Goal: Information Seeking & Learning: Find specific fact

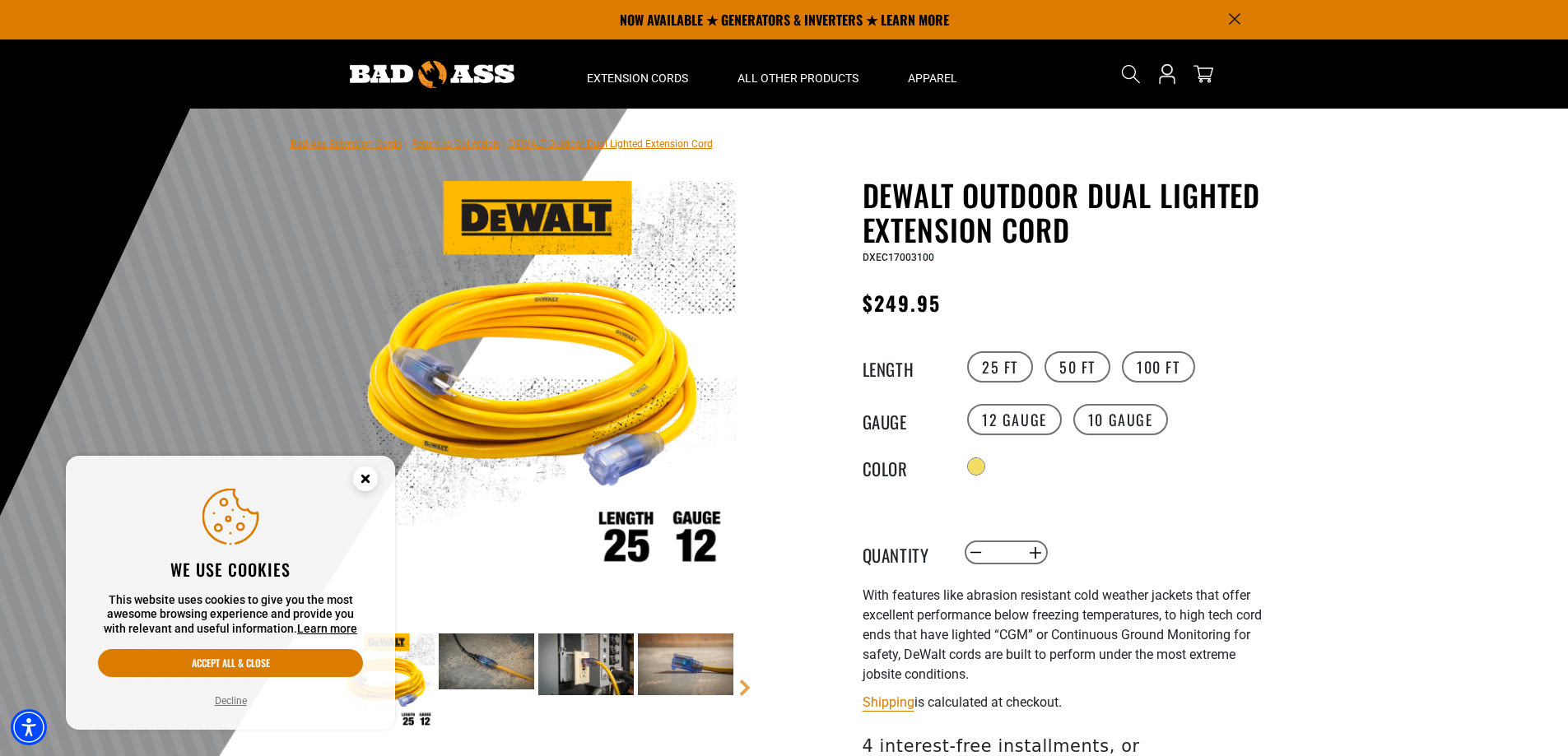
click at [1086, 189] on h1 "DEWALT Outdoor Dual Lighted Extension Cord" at bounding box center [1065, 212] width 403 height 69
click at [892, 253] on span "DXEC17003100" at bounding box center [898, 258] width 71 height 11
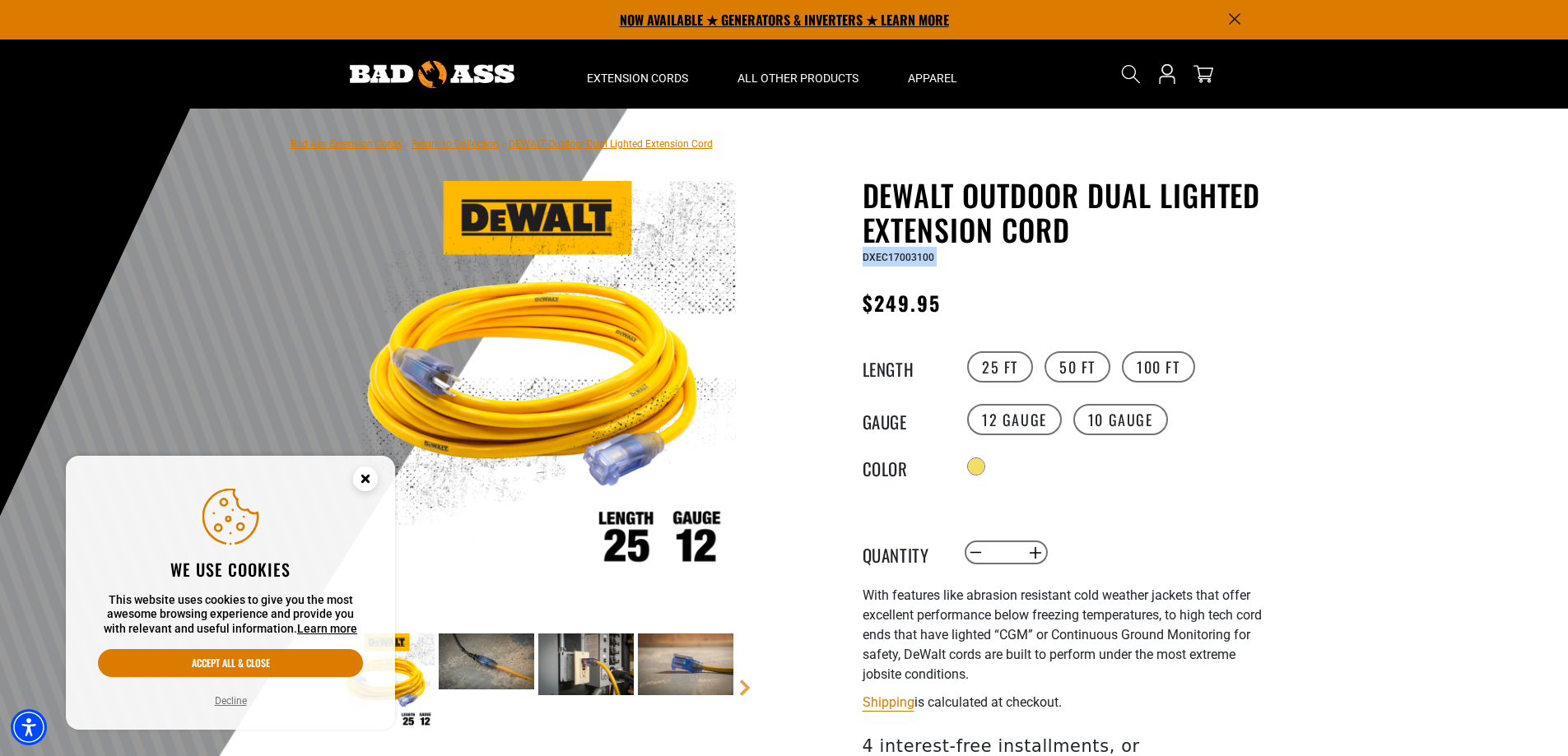
copy div "DXEC17003100"
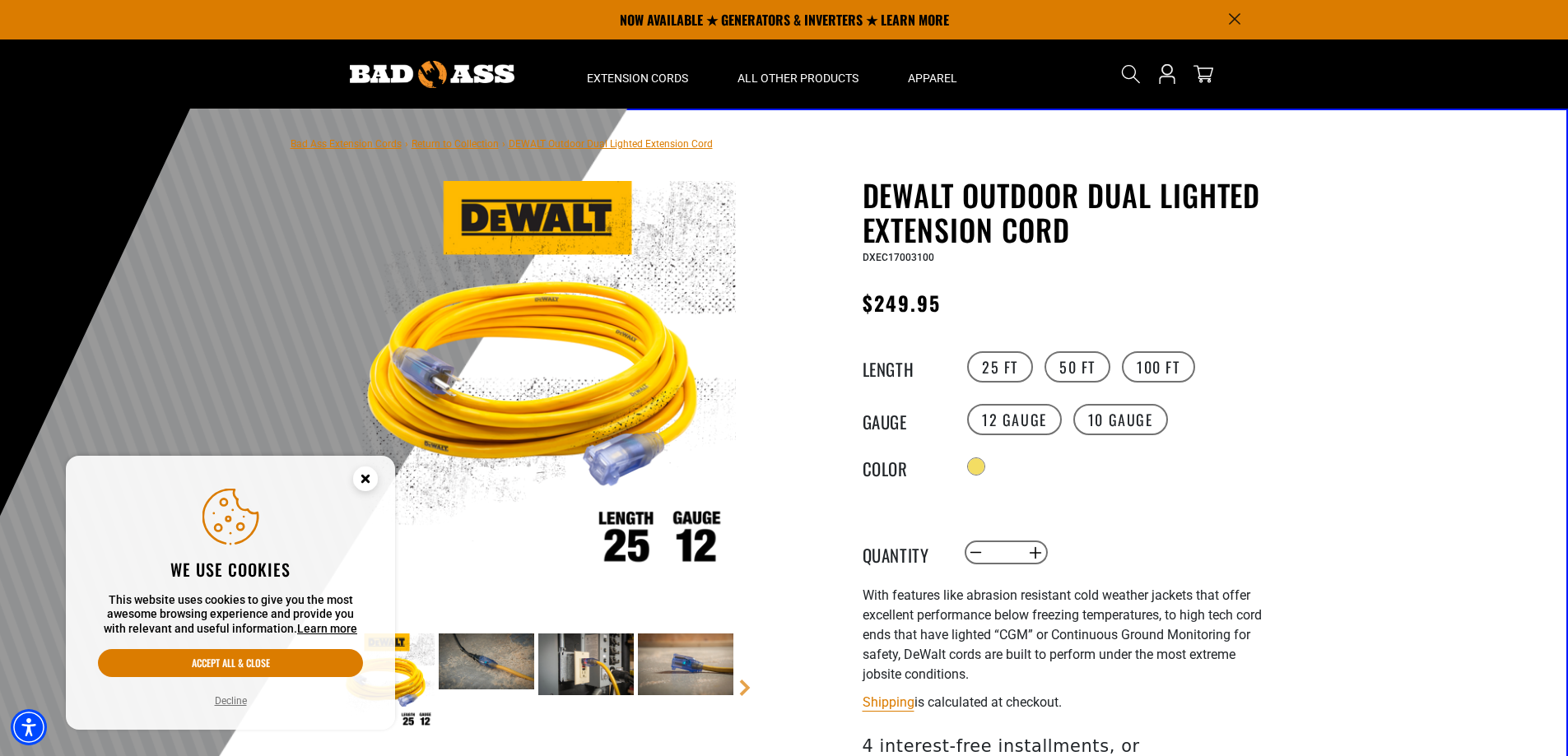
click at [890, 305] on span "$249.95" at bounding box center [902, 302] width 79 height 29
copy span "249.95"
click at [917, 235] on h1 "DEWALT Outdoor Dual Lighted Extension Cord" at bounding box center [1065, 212] width 403 height 69
click at [918, 235] on h1 "DEWALT Outdoor Dual Lighted Extension Cord" at bounding box center [1065, 212] width 403 height 69
